Goal: Information Seeking & Learning: Learn about a topic

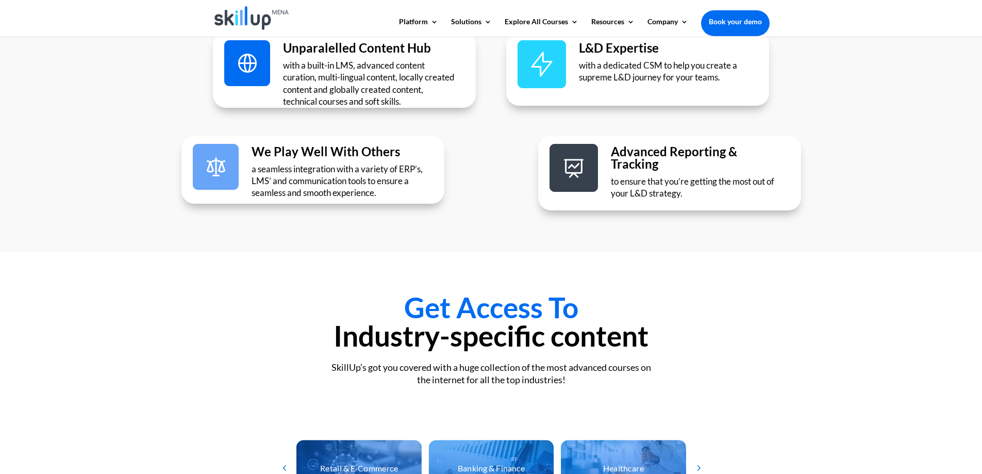
scroll to position [2216, 0]
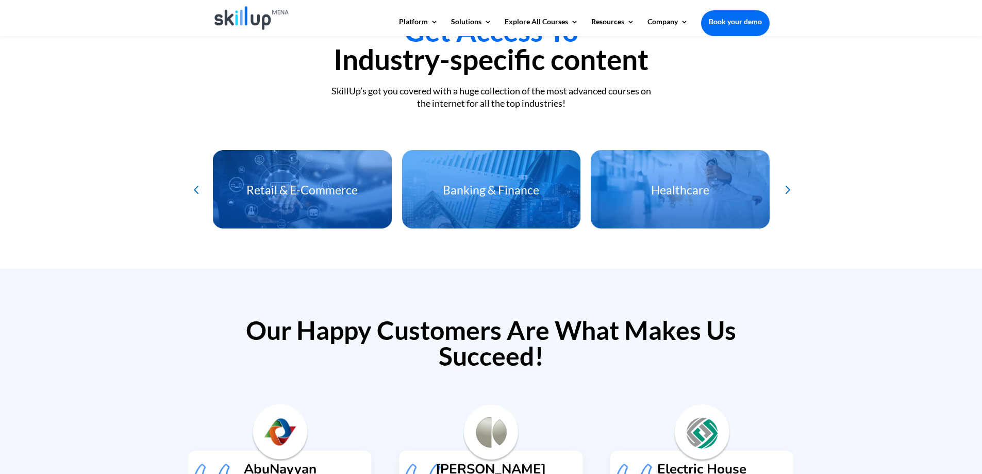
click at [785, 187] on div "Next slide" at bounding box center [786, 189] width 17 height 17
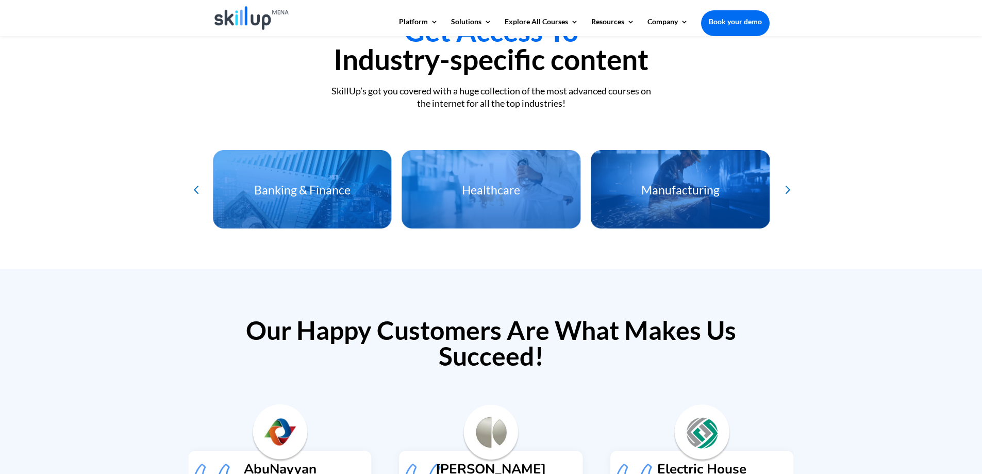
click at [785, 186] on div "Next slide" at bounding box center [786, 189] width 17 height 17
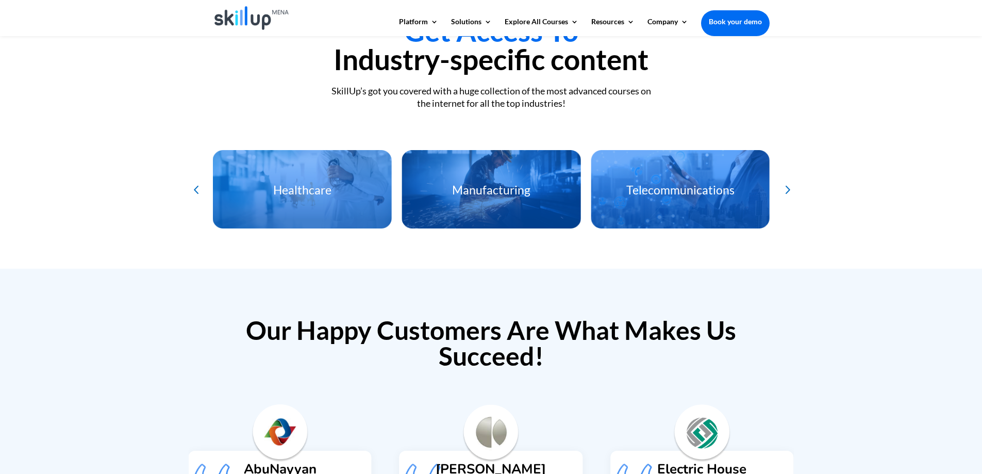
click at [785, 186] on div "Next slide" at bounding box center [786, 189] width 17 height 17
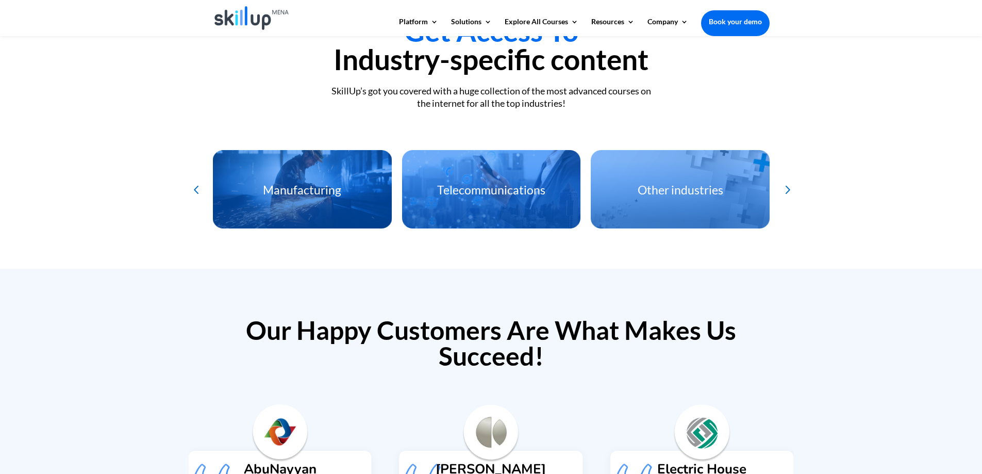
click at [785, 186] on div "Next slide" at bounding box center [786, 189] width 17 height 17
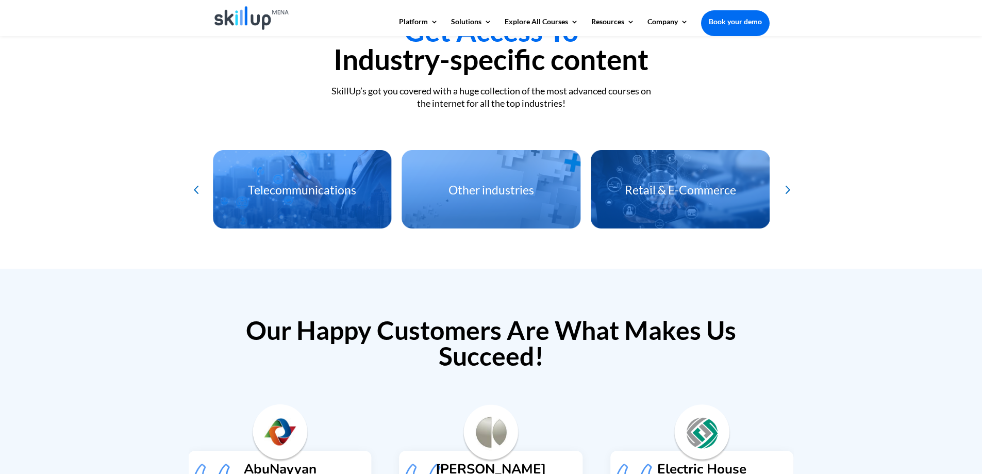
click at [785, 186] on div "Next slide" at bounding box center [786, 189] width 17 height 17
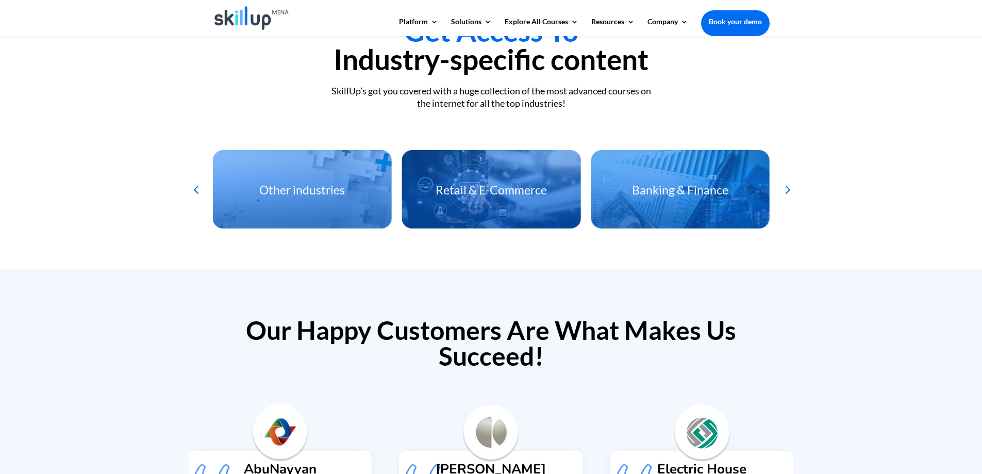
click at [785, 186] on div "Next slide" at bounding box center [786, 189] width 17 height 17
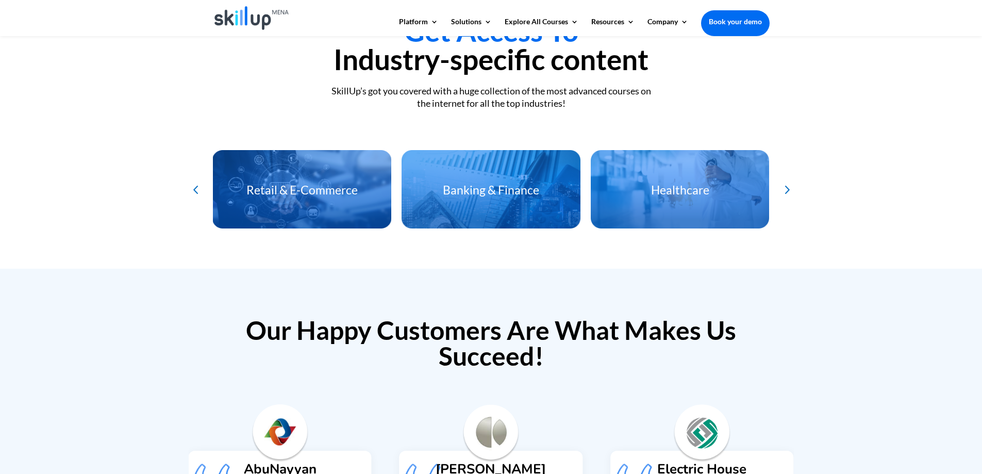
click at [475, 188] on h3 "Banking & Finance" at bounding box center [490, 192] width 179 height 17
click at [525, 184] on h3 "Banking & Finance" at bounding box center [490, 192] width 179 height 17
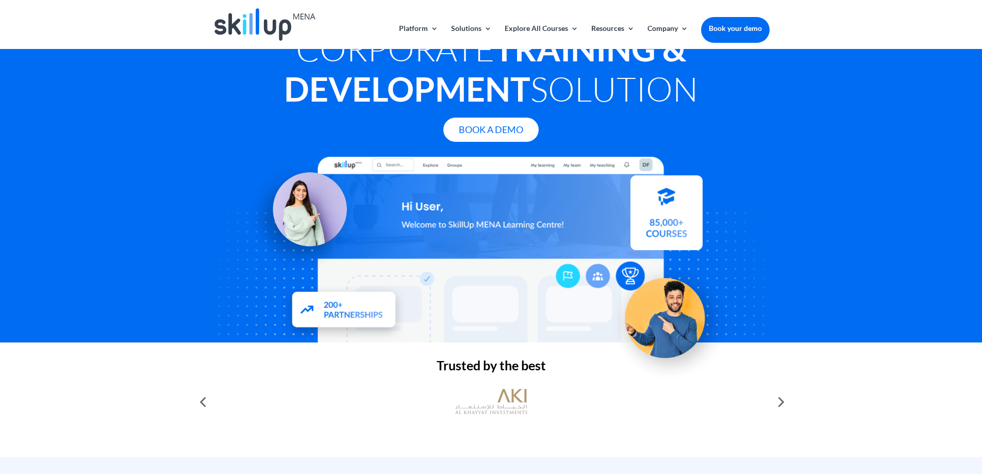
scroll to position [0, 0]
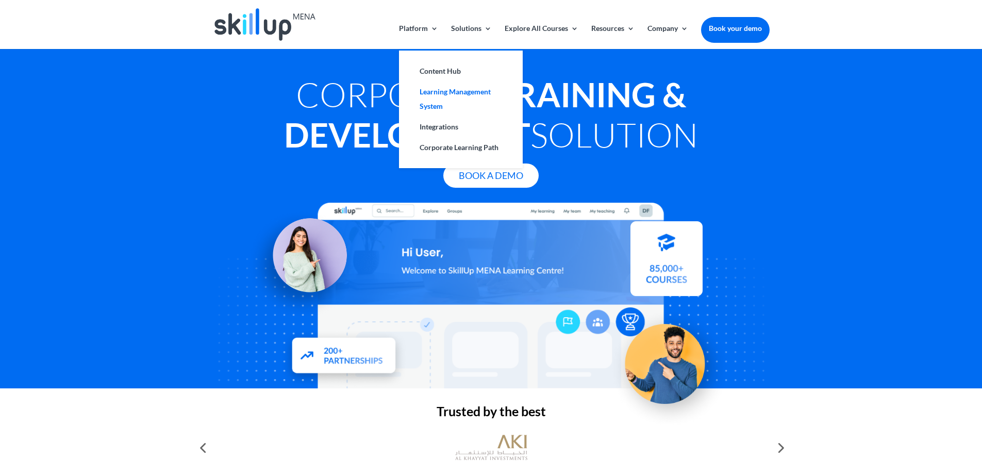
click at [479, 90] on link "Learning Management System" at bounding box center [460, 98] width 103 height 35
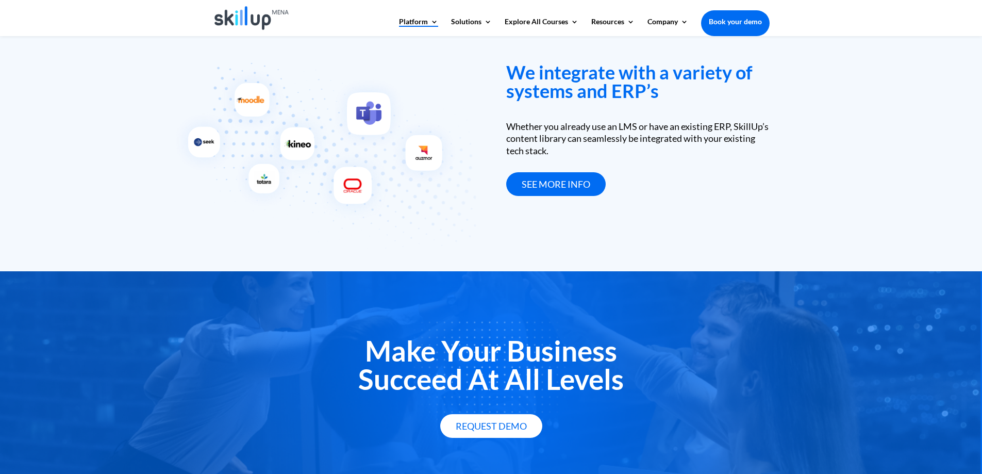
scroll to position [1530, 0]
